Goal: Find specific page/section: Find specific page/section

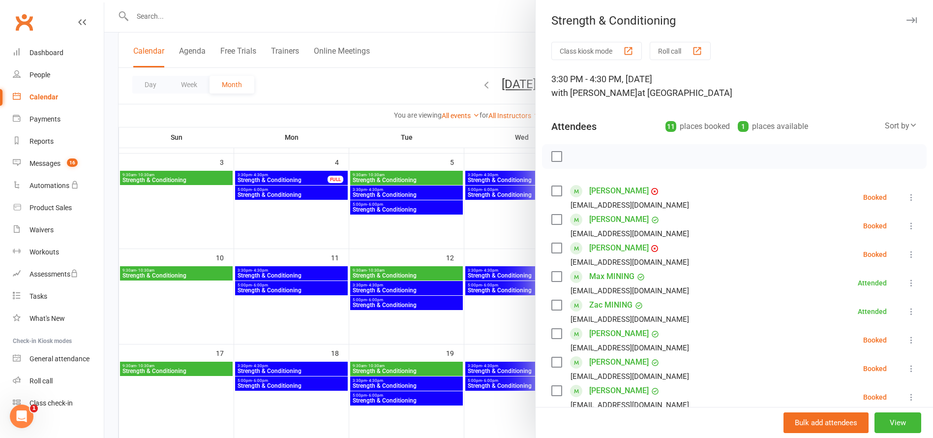
scroll to position [141, 0]
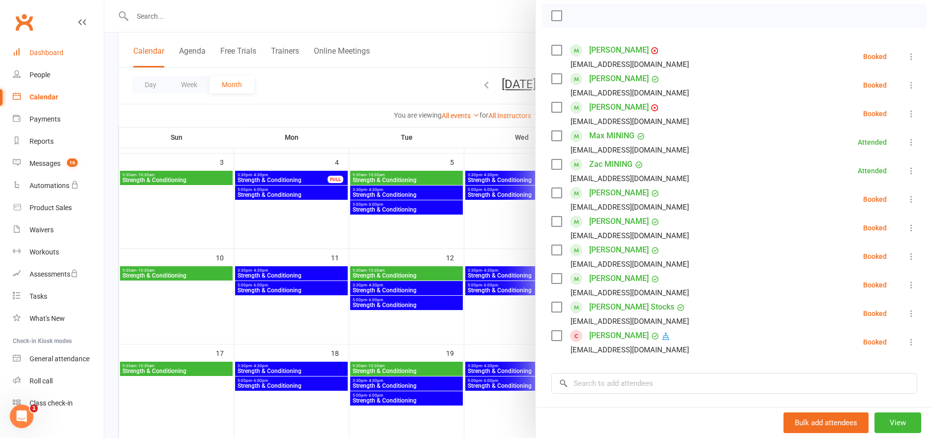
click at [42, 52] on div "Dashboard" at bounding box center [47, 53] width 34 height 8
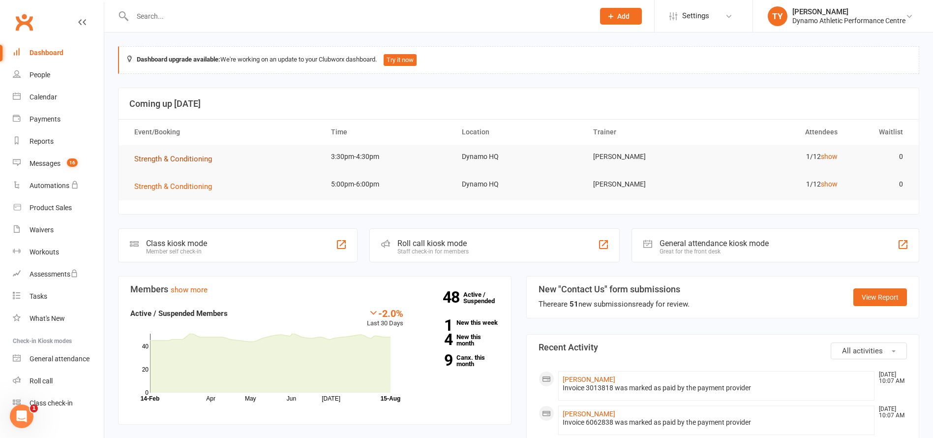
click at [189, 160] on span "Strength & Conditioning" at bounding box center [173, 158] width 78 height 9
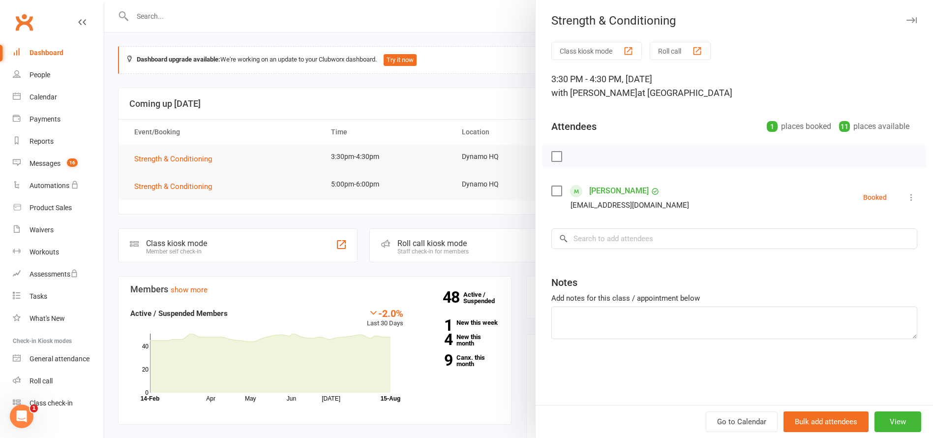
click at [173, 183] on div at bounding box center [518, 219] width 829 height 438
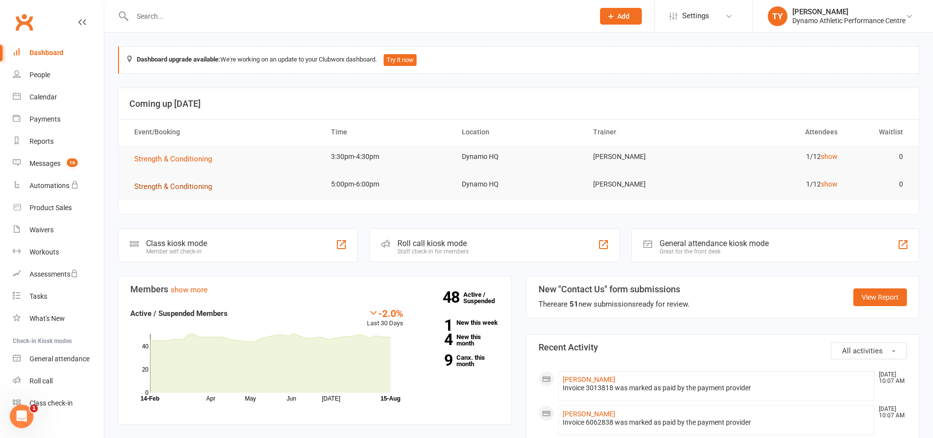
click at [176, 185] on span "Strength & Conditioning" at bounding box center [173, 186] width 78 height 9
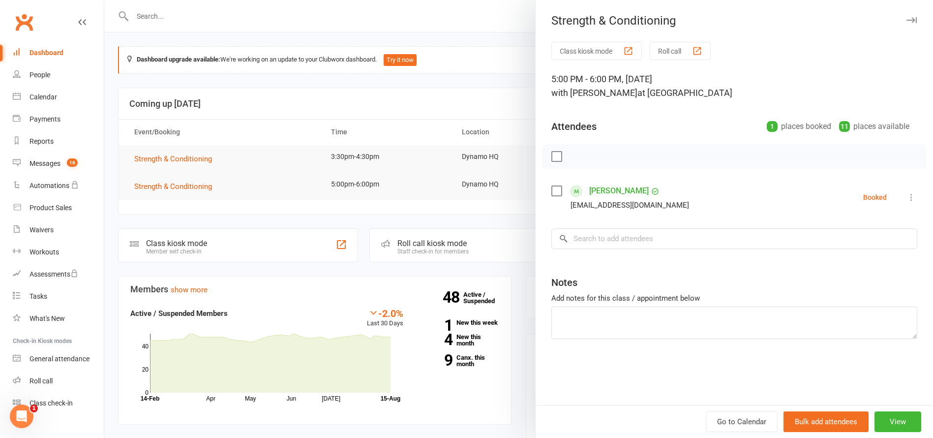
click at [163, 157] on div at bounding box center [518, 219] width 829 height 438
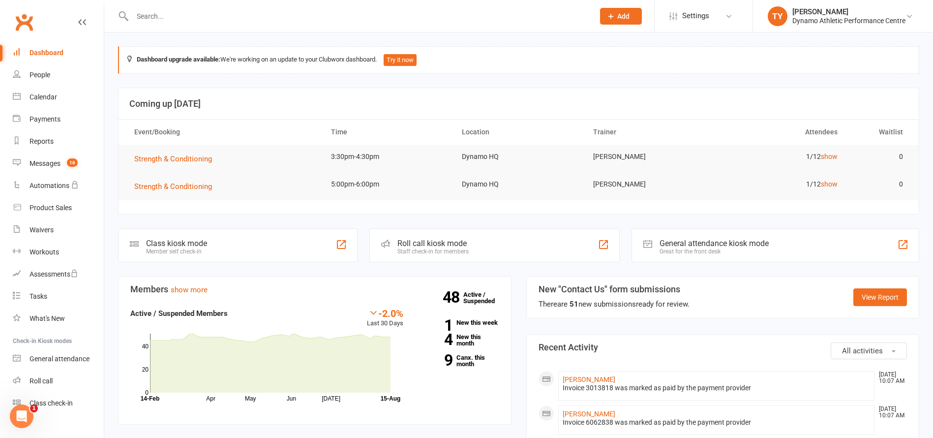
click at [173, 17] on input "text" at bounding box center [358, 16] width 458 height 14
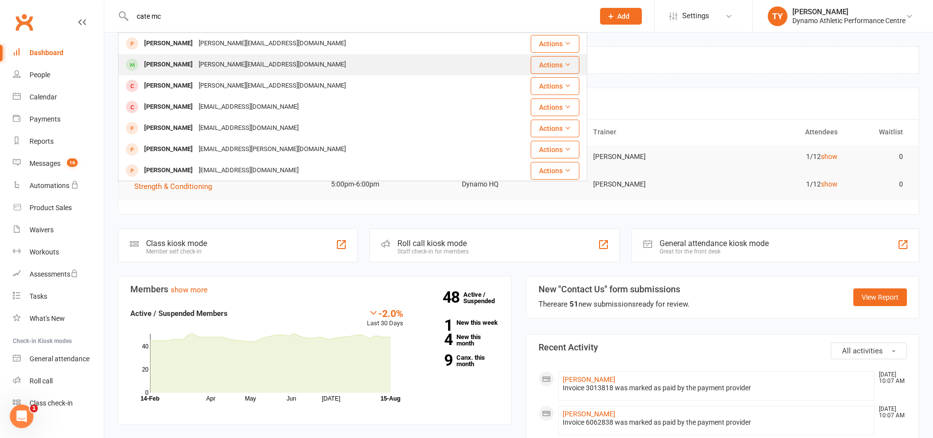
type input "cate mc"
click at [164, 61] on div "[PERSON_NAME]" at bounding box center [168, 65] width 55 height 14
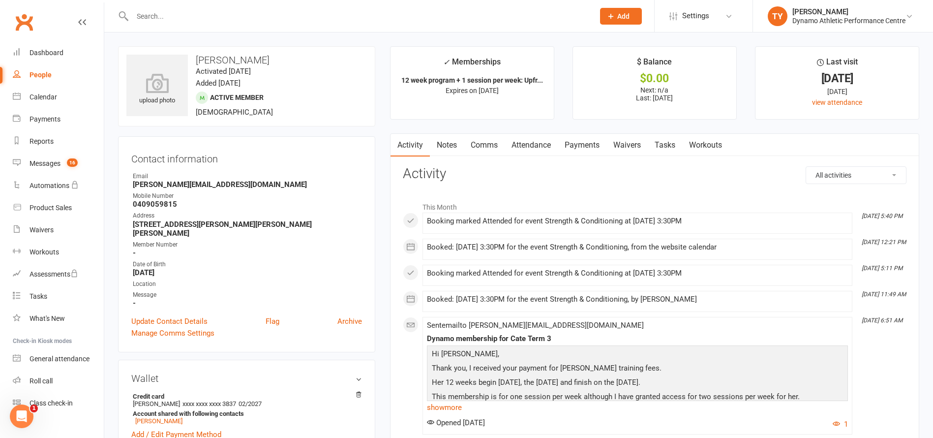
click at [150, 10] on input "text" at bounding box center [358, 16] width 458 height 14
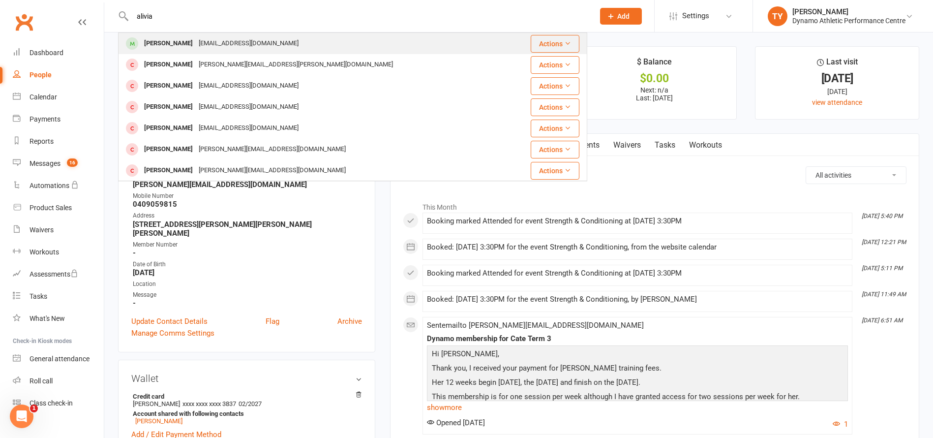
type input "alivia"
click at [163, 42] on div "[PERSON_NAME]" at bounding box center [168, 43] width 55 height 14
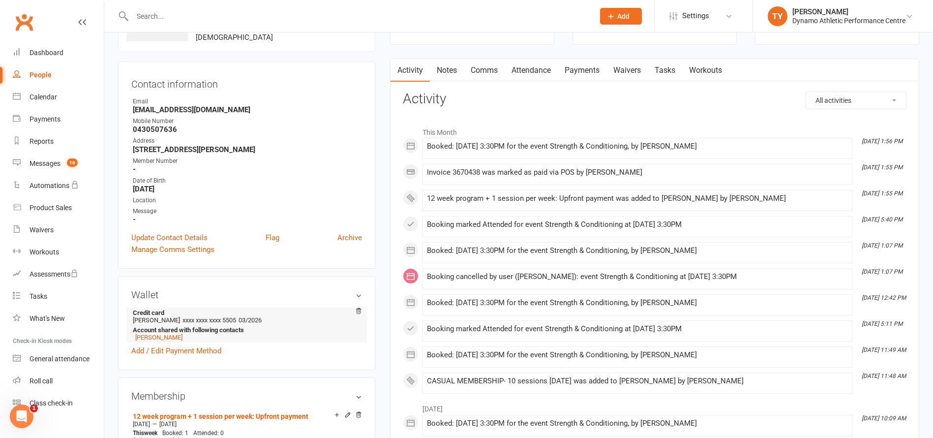
scroll to position [129, 0]
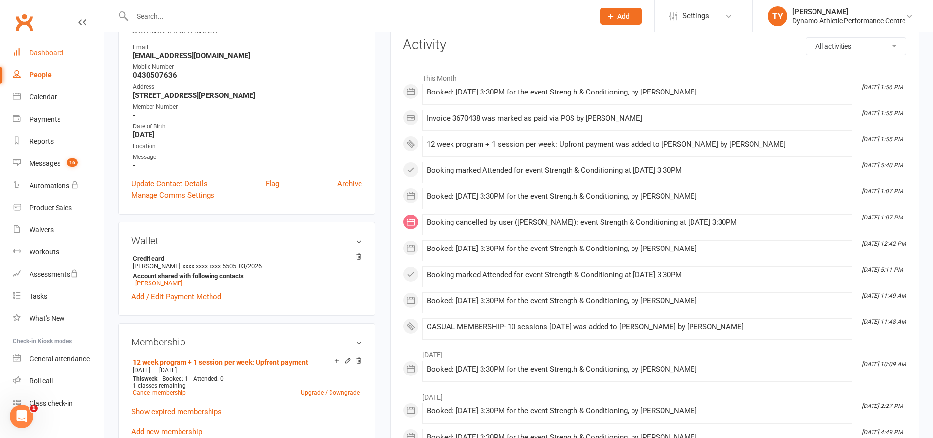
click at [48, 53] on div "Dashboard" at bounding box center [47, 53] width 34 height 8
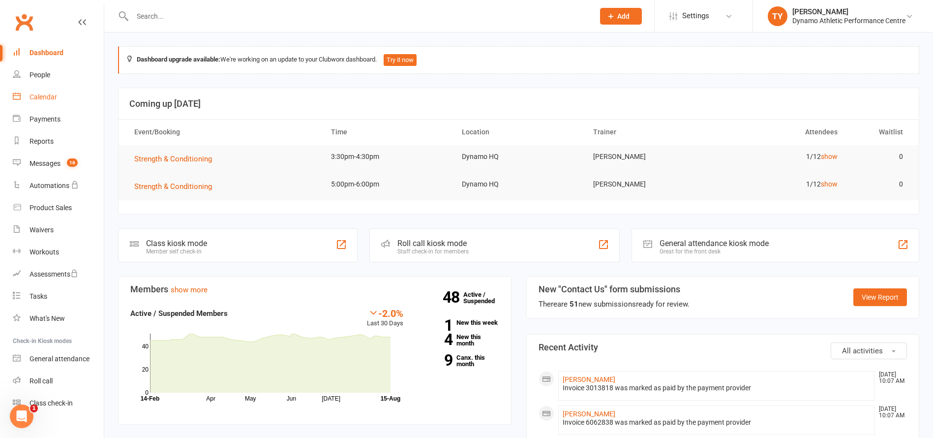
click at [36, 95] on div "Calendar" at bounding box center [44, 97] width 28 height 8
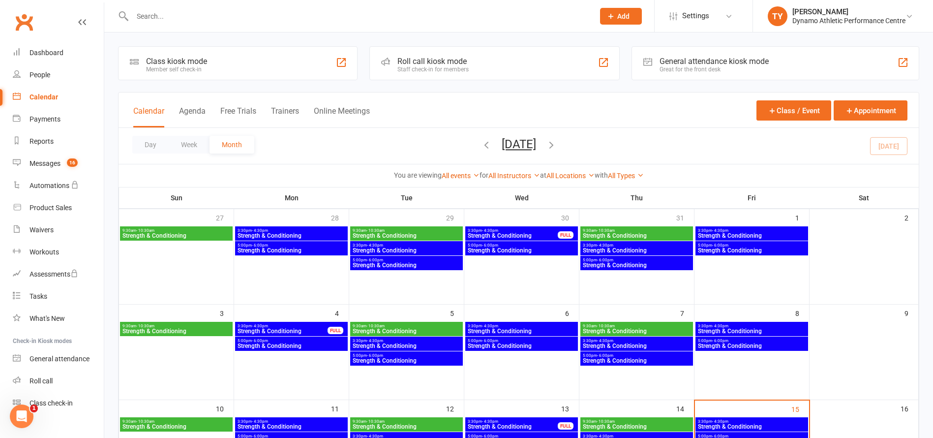
click at [767, 330] on span "Strength & Conditioning" at bounding box center [752, 331] width 109 height 6
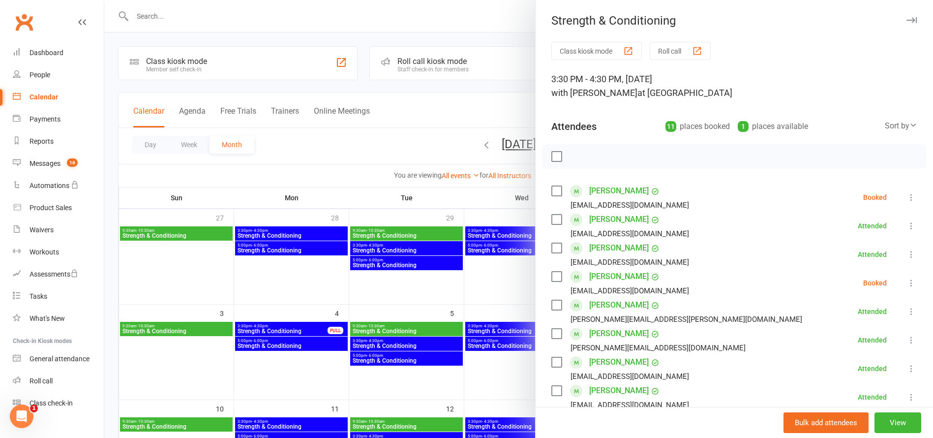
click at [390, 303] on div at bounding box center [518, 219] width 829 height 438
